Goal: Find specific page/section: Find specific page/section

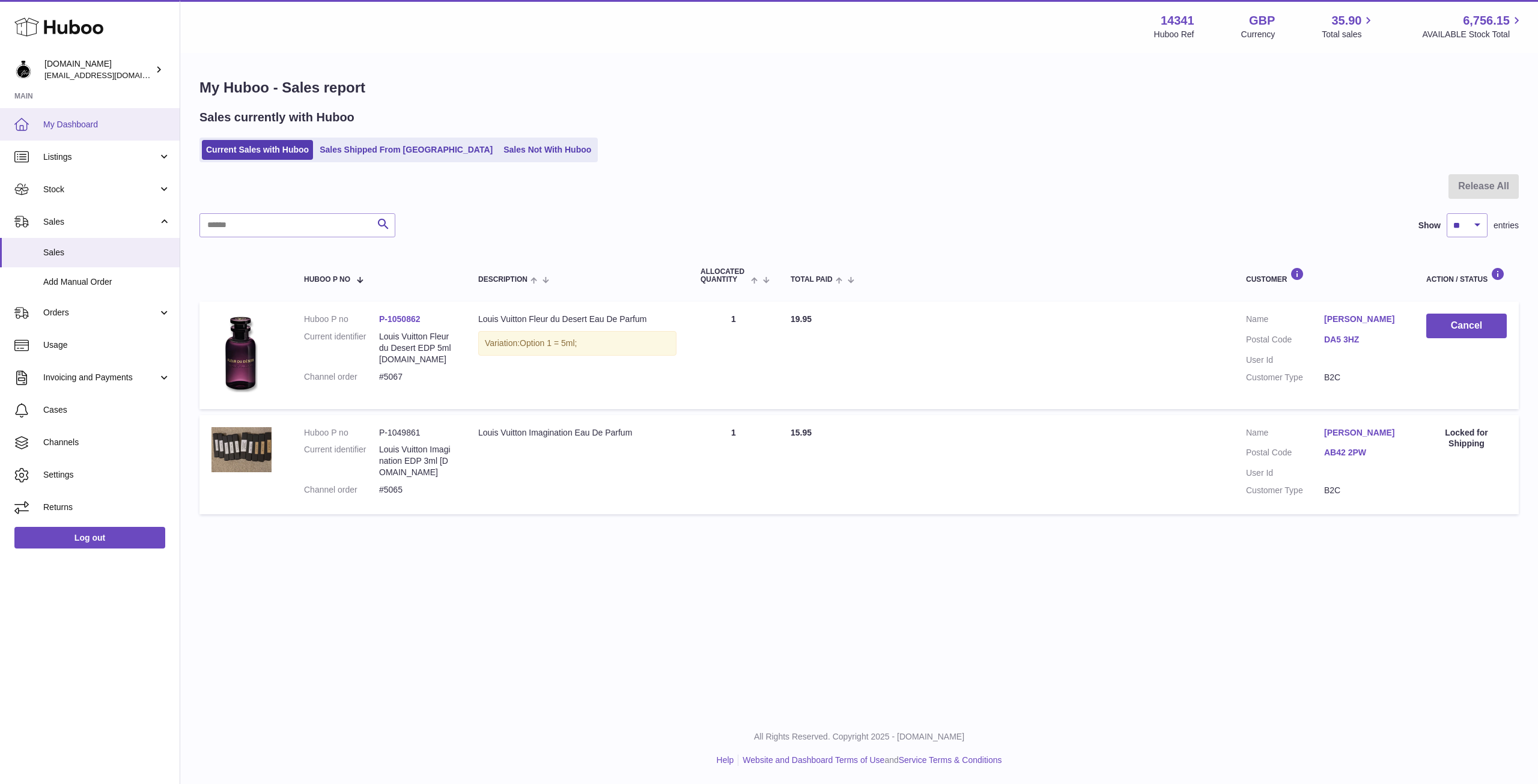
click at [68, 123] on span "My Dashboard" at bounding box center [107, 125] width 128 height 12
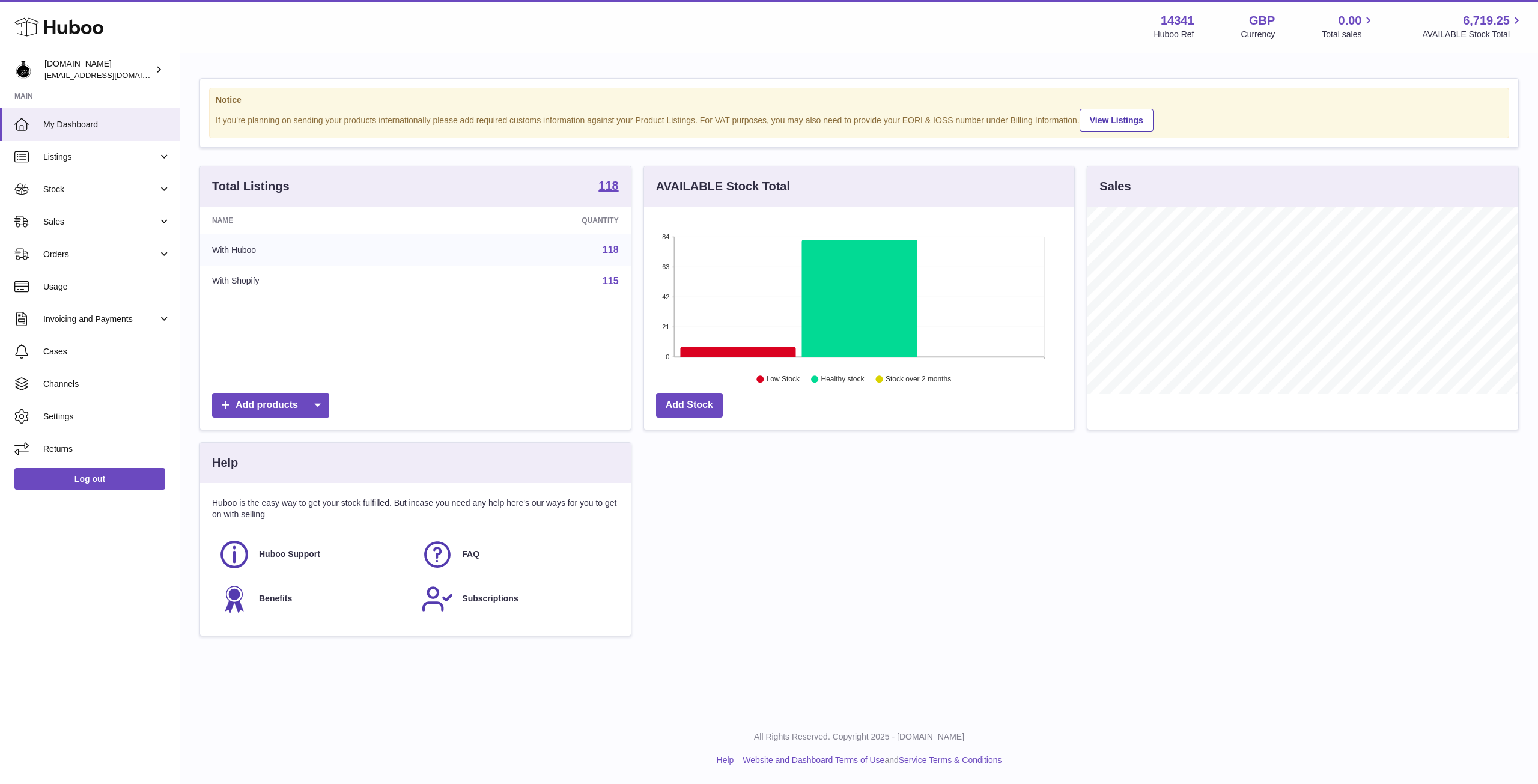
scroll to position [188, 430]
click at [83, 227] on link "Sales" at bounding box center [90, 222] width 180 height 33
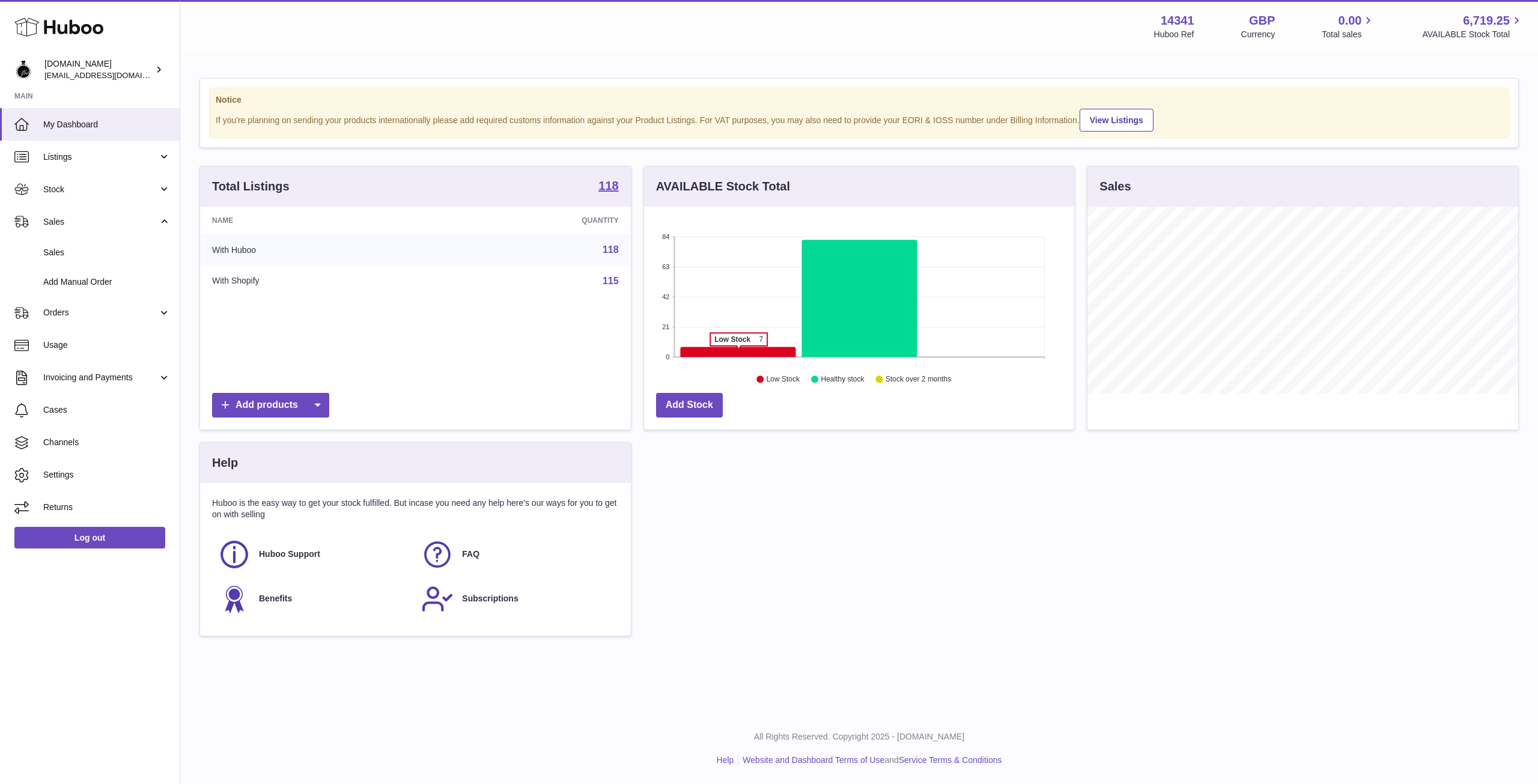
click at [738, 352] on icon at bounding box center [737, 352] width 115 height 10
